Goal: Find specific page/section: Find specific page/section

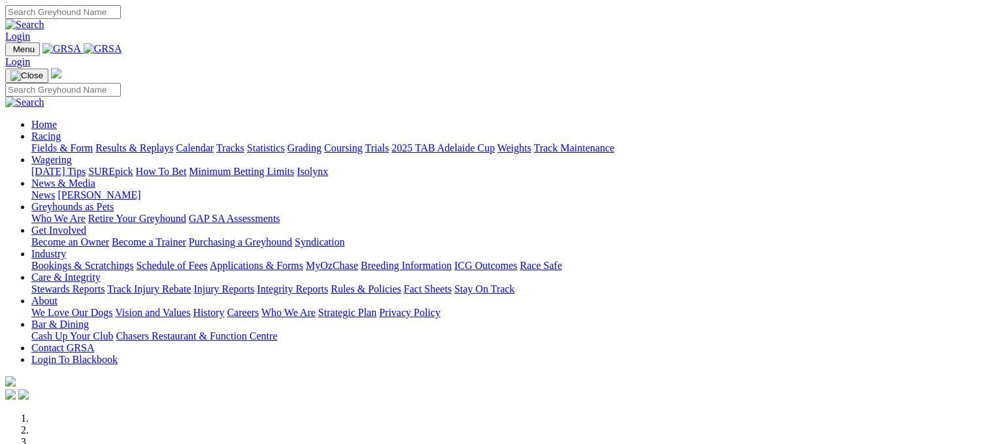
click at [61, 131] on link "Racing" at bounding box center [45, 136] width 29 height 11
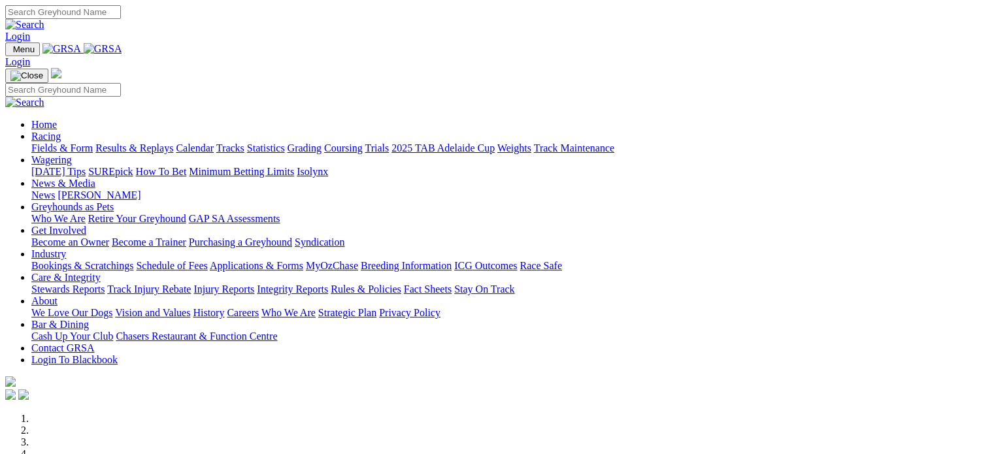
click at [61, 131] on link "Racing" at bounding box center [45, 136] width 29 height 11
click at [66, 248] on link "Industry" at bounding box center [48, 253] width 35 height 11
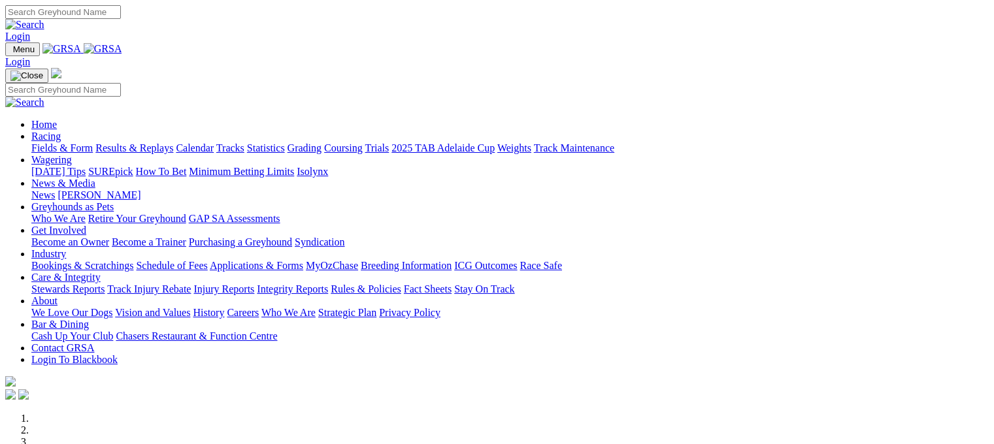
click at [77, 142] on link "Fields & Form" at bounding box center [61, 147] width 61 height 11
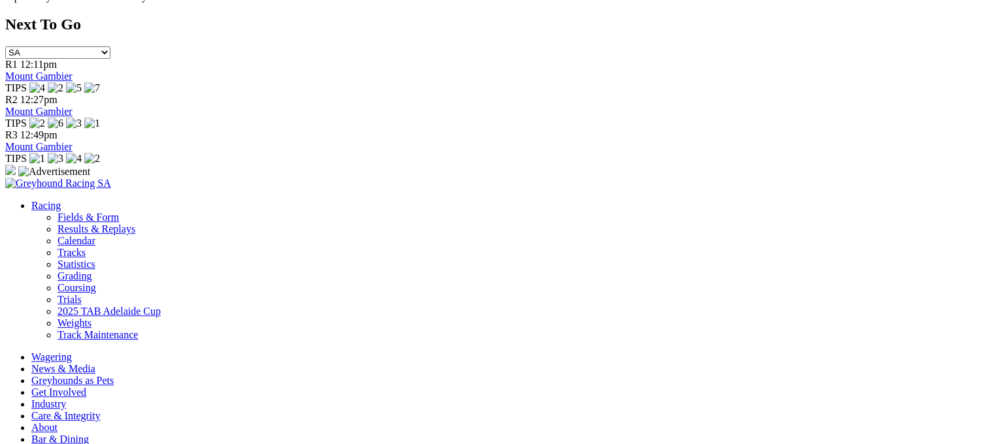
scroll to position [694, 0]
